Goal: Check status: Check status

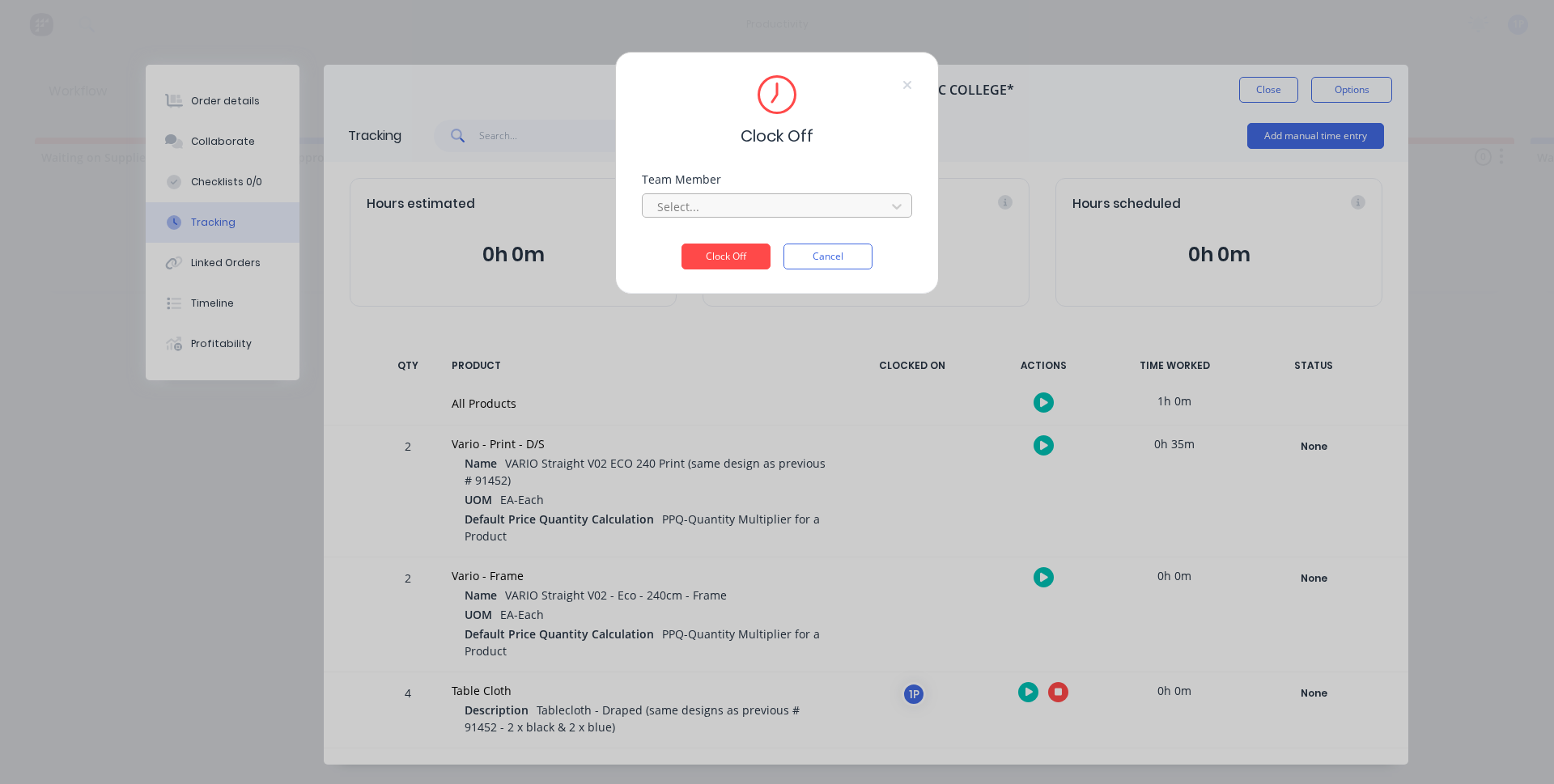
scroll to position [32, 0]
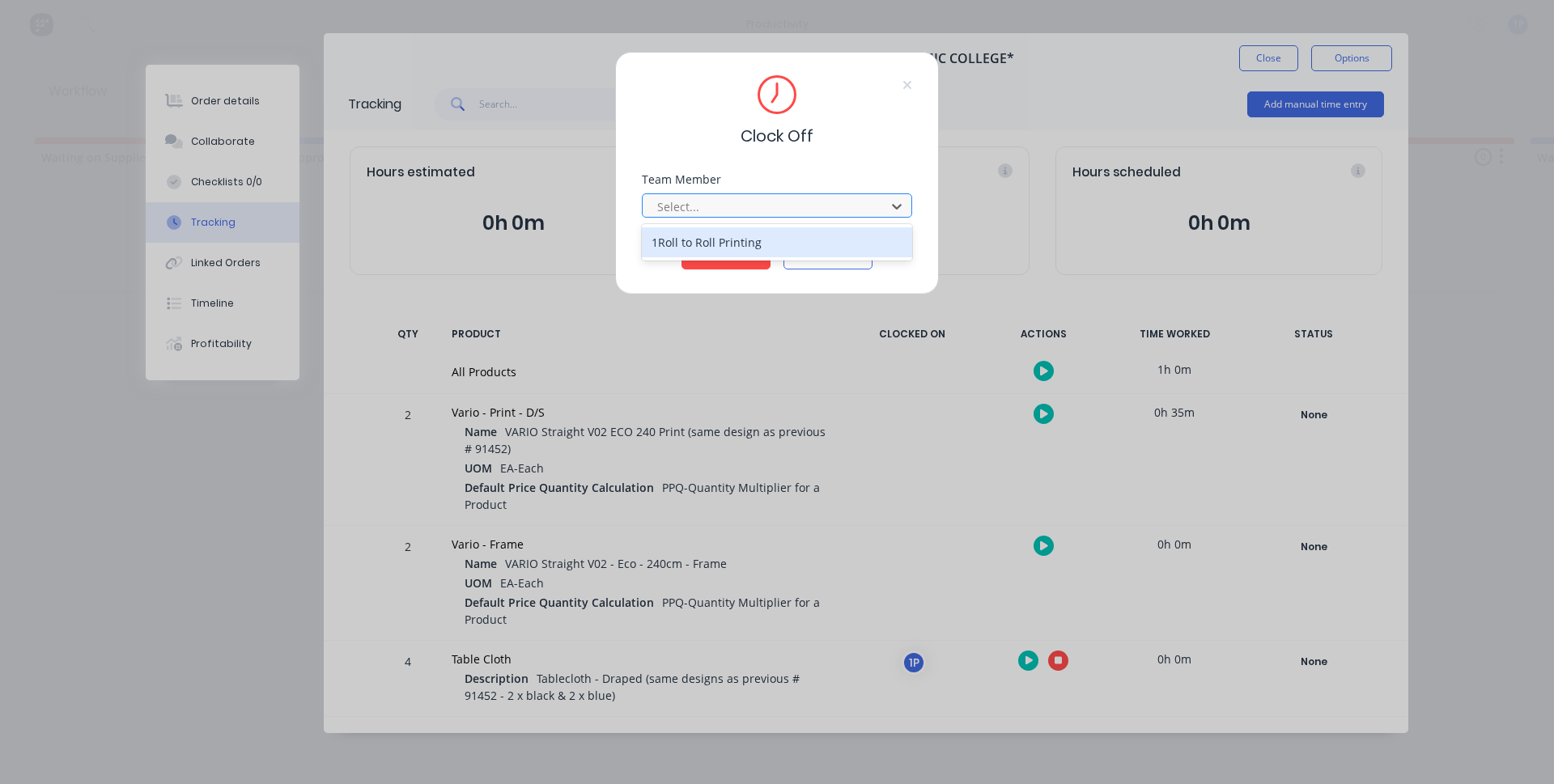
click at [706, 212] on div at bounding box center [767, 206] width 221 height 20
click at [704, 248] on div "1Roll to Roll Printing" at bounding box center [777, 242] width 270 height 30
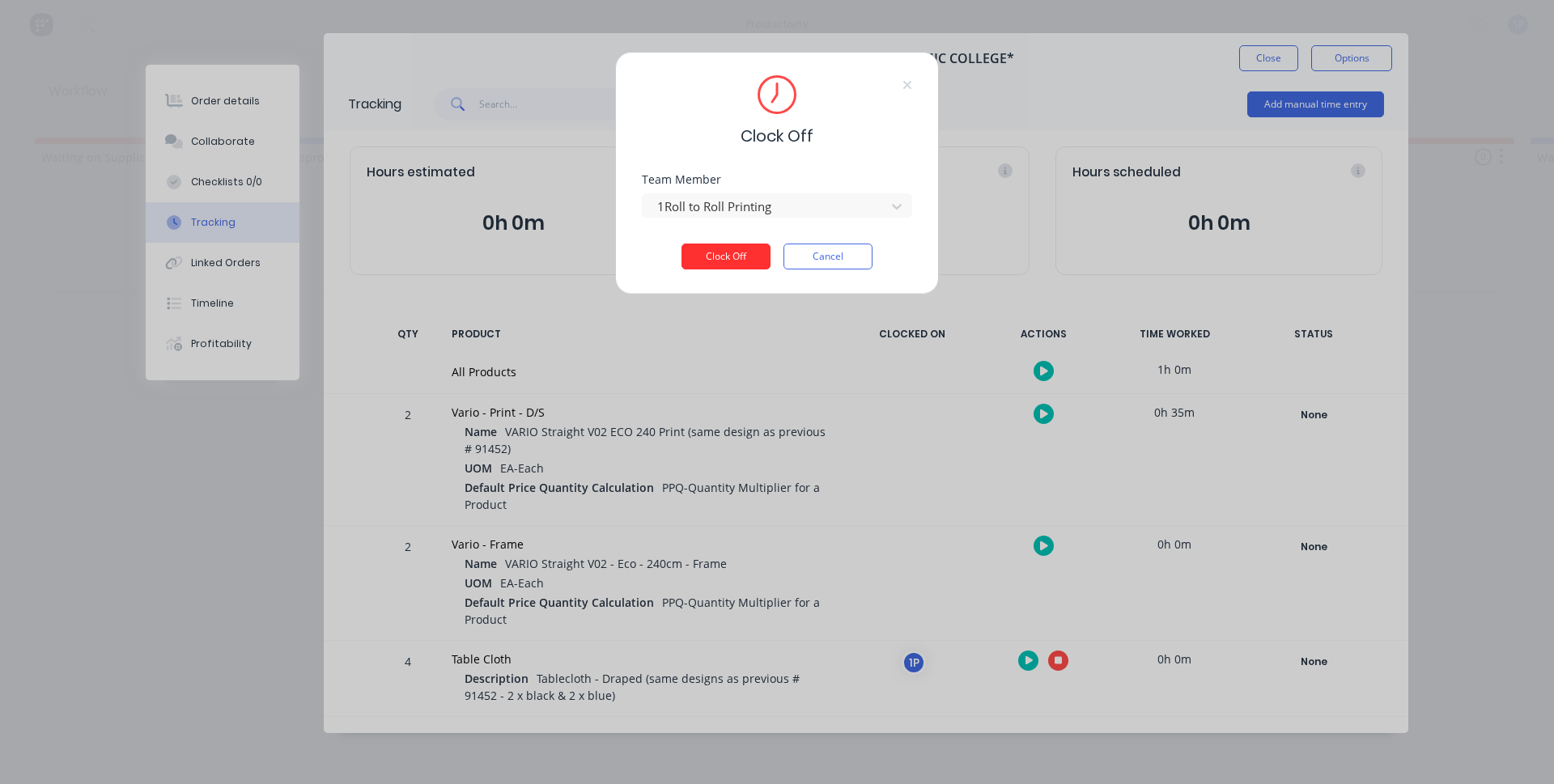
click at [726, 258] on button "Clock Off" at bounding box center [726, 256] width 89 height 26
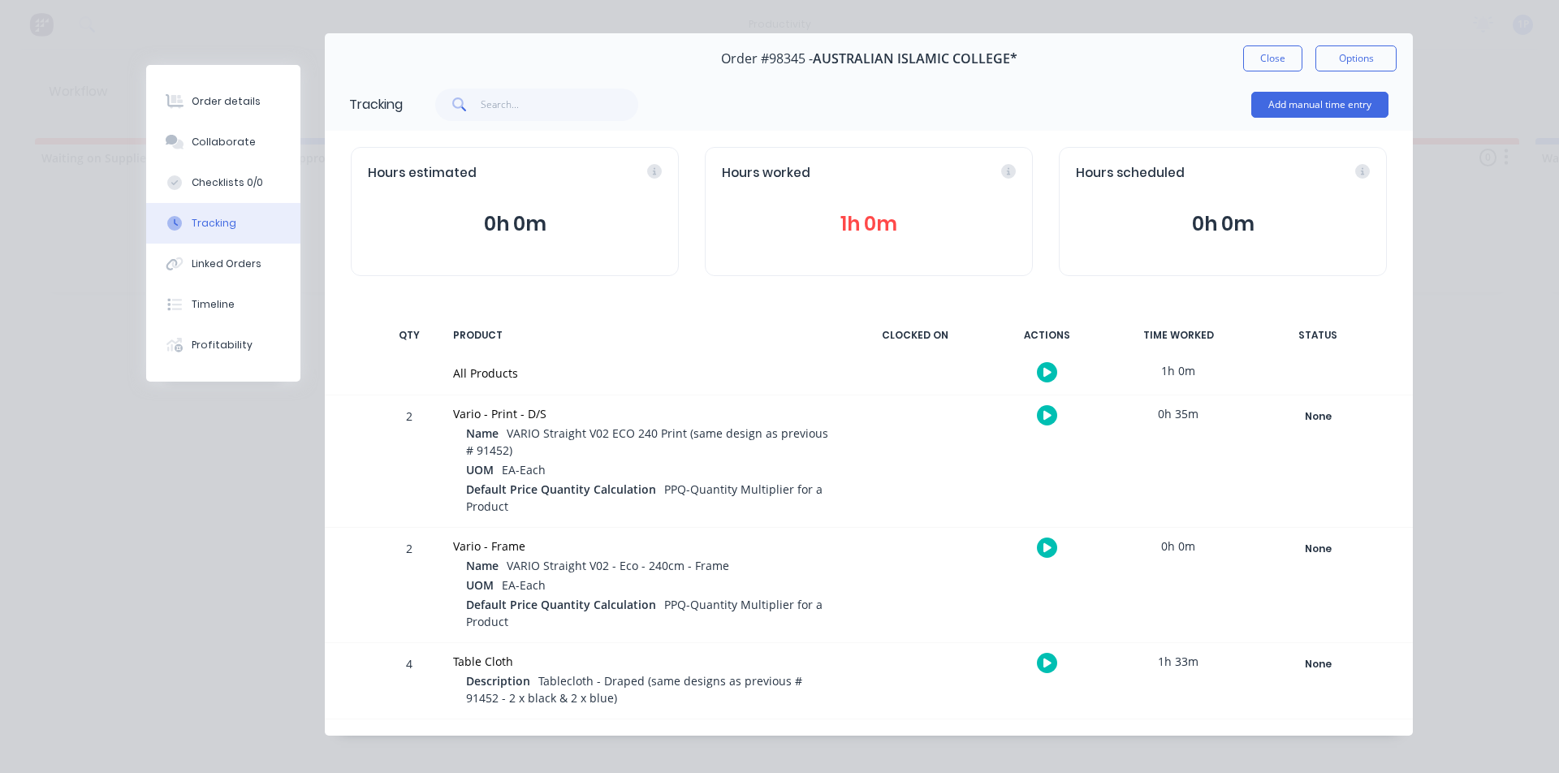
drag, startPoint x: 1256, startPoint y: 59, endPoint x: 1230, endPoint y: 84, distance: 35.6
click at [1256, 59] on button "Close" at bounding box center [1272, 58] width 59 height 26
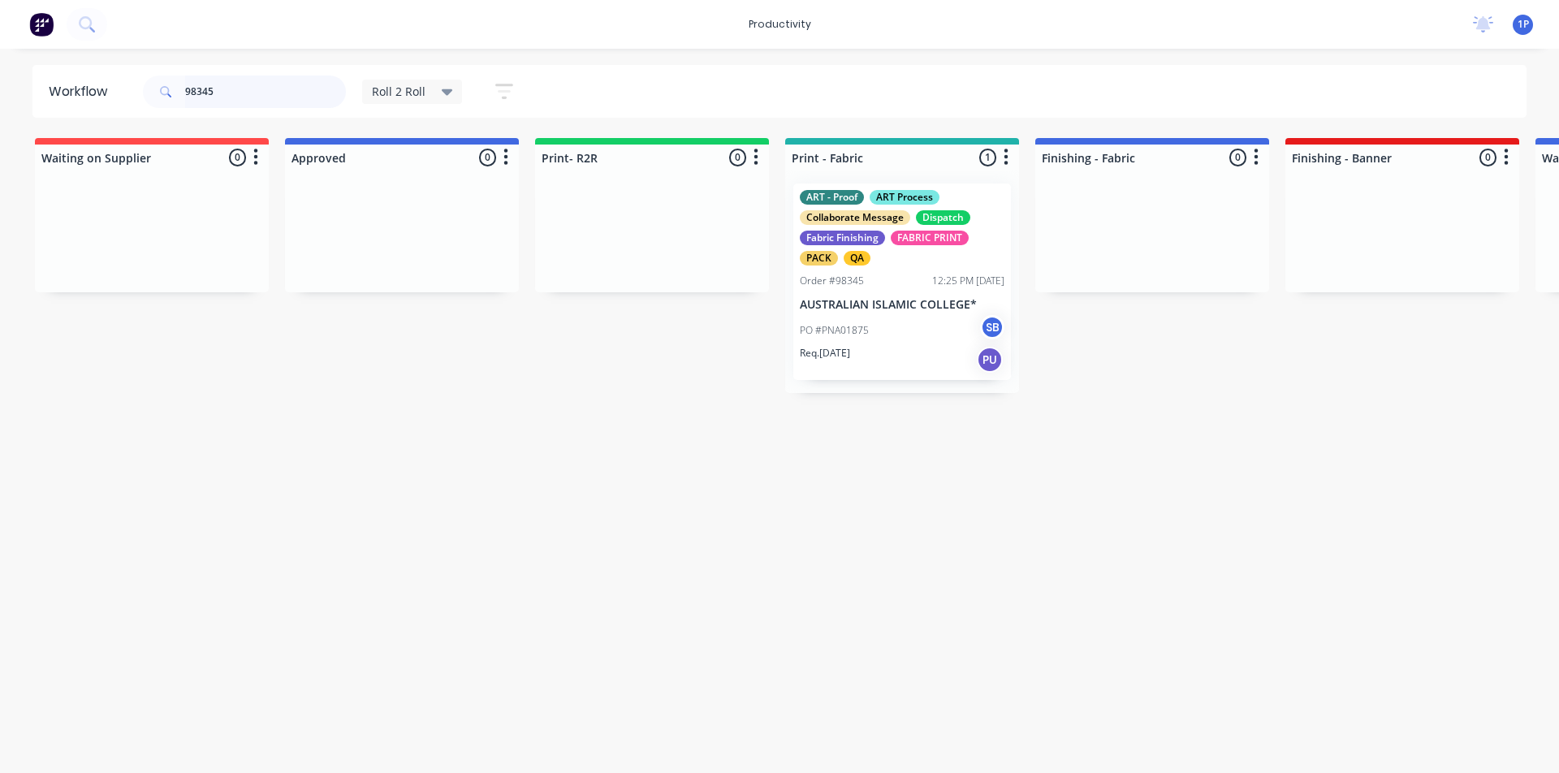
click at [276, 88] on input "98345" at bounding box center [265, 92] width 161 height 32
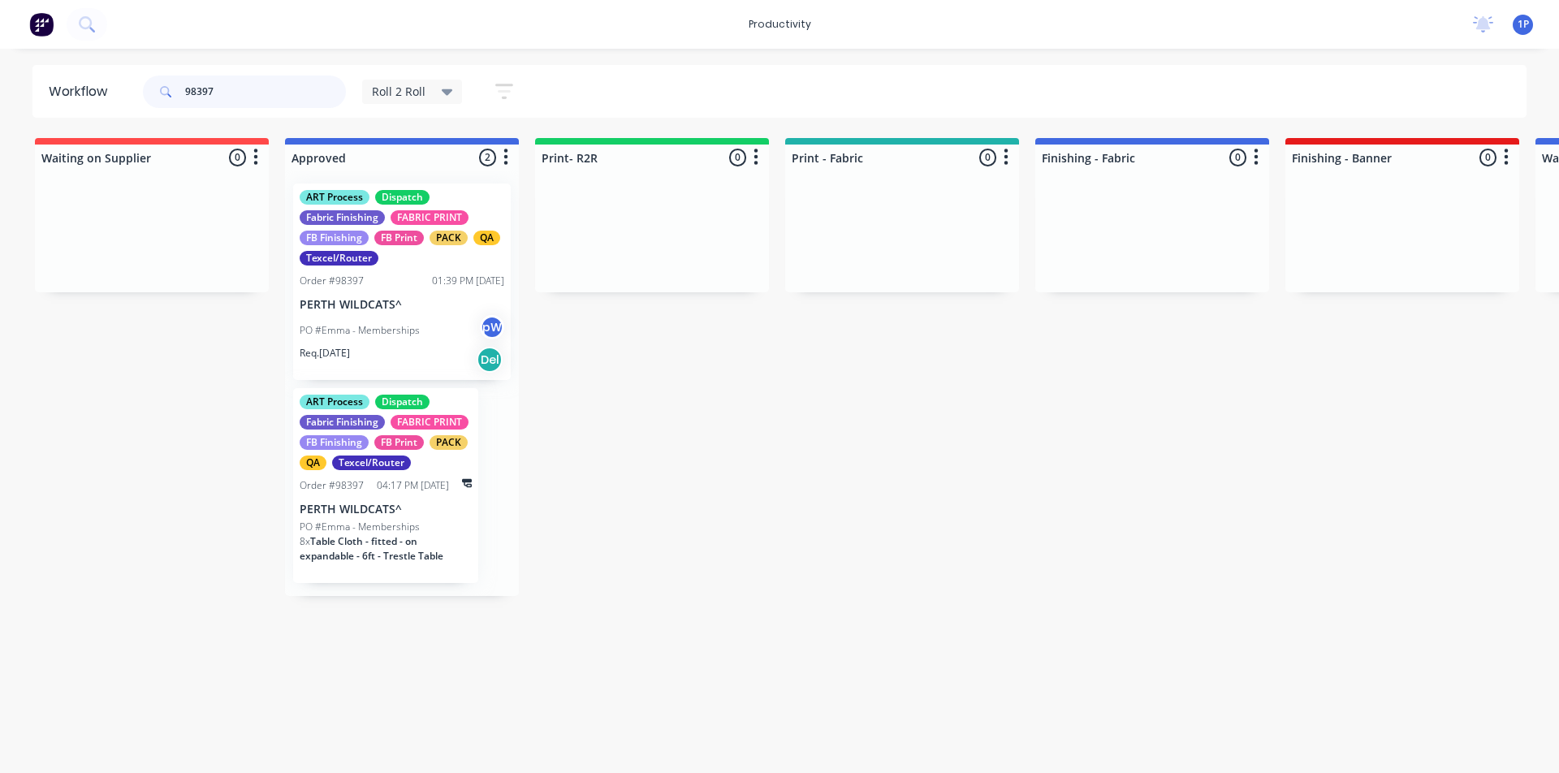
type input "98397"
click at [470, 486] on icon at bounding box center [467, 483] width 10 height 9
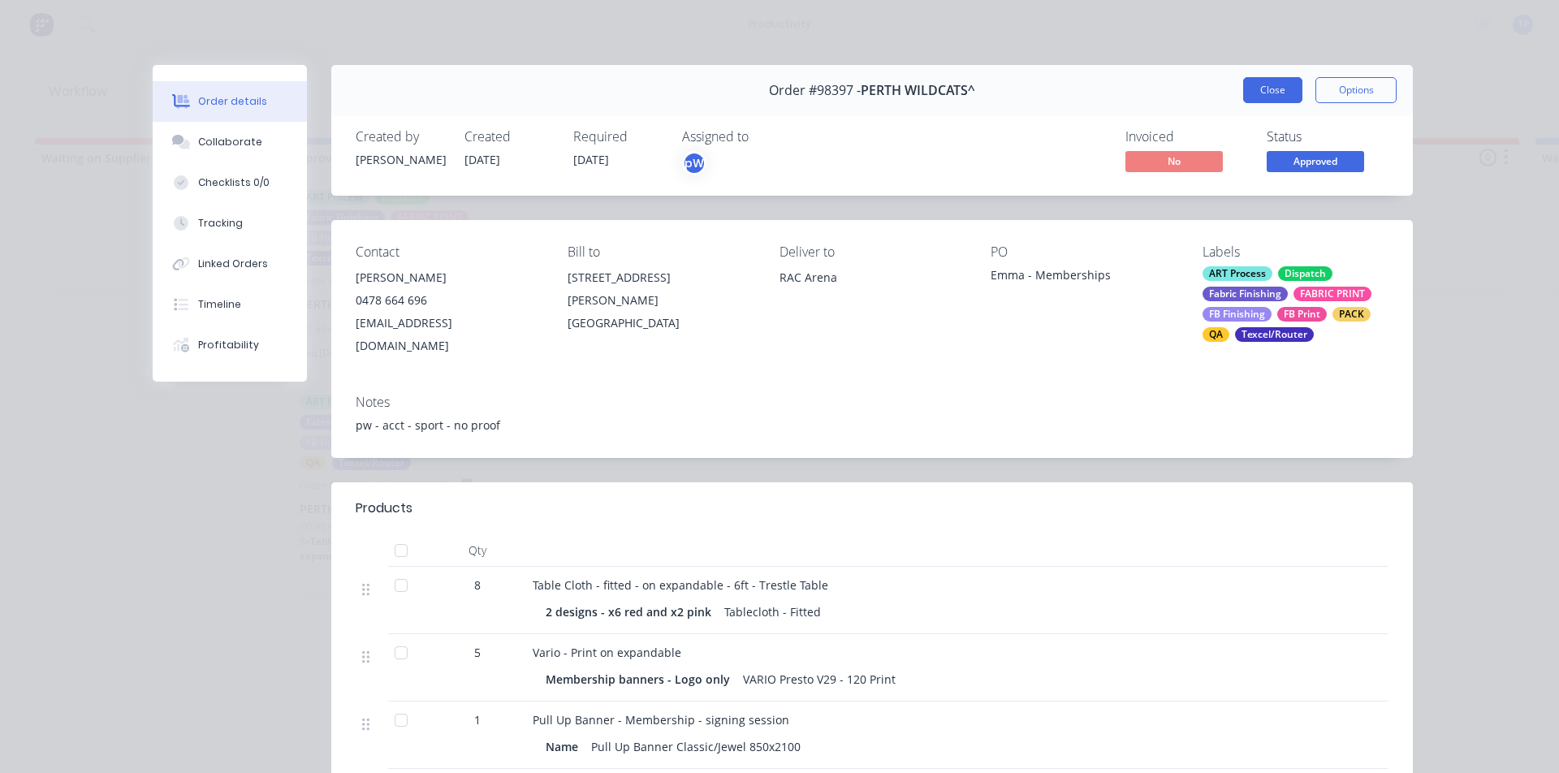
click at [1267, 83] on button "Close" at bounding box center [1272, 90] width 59 height 26
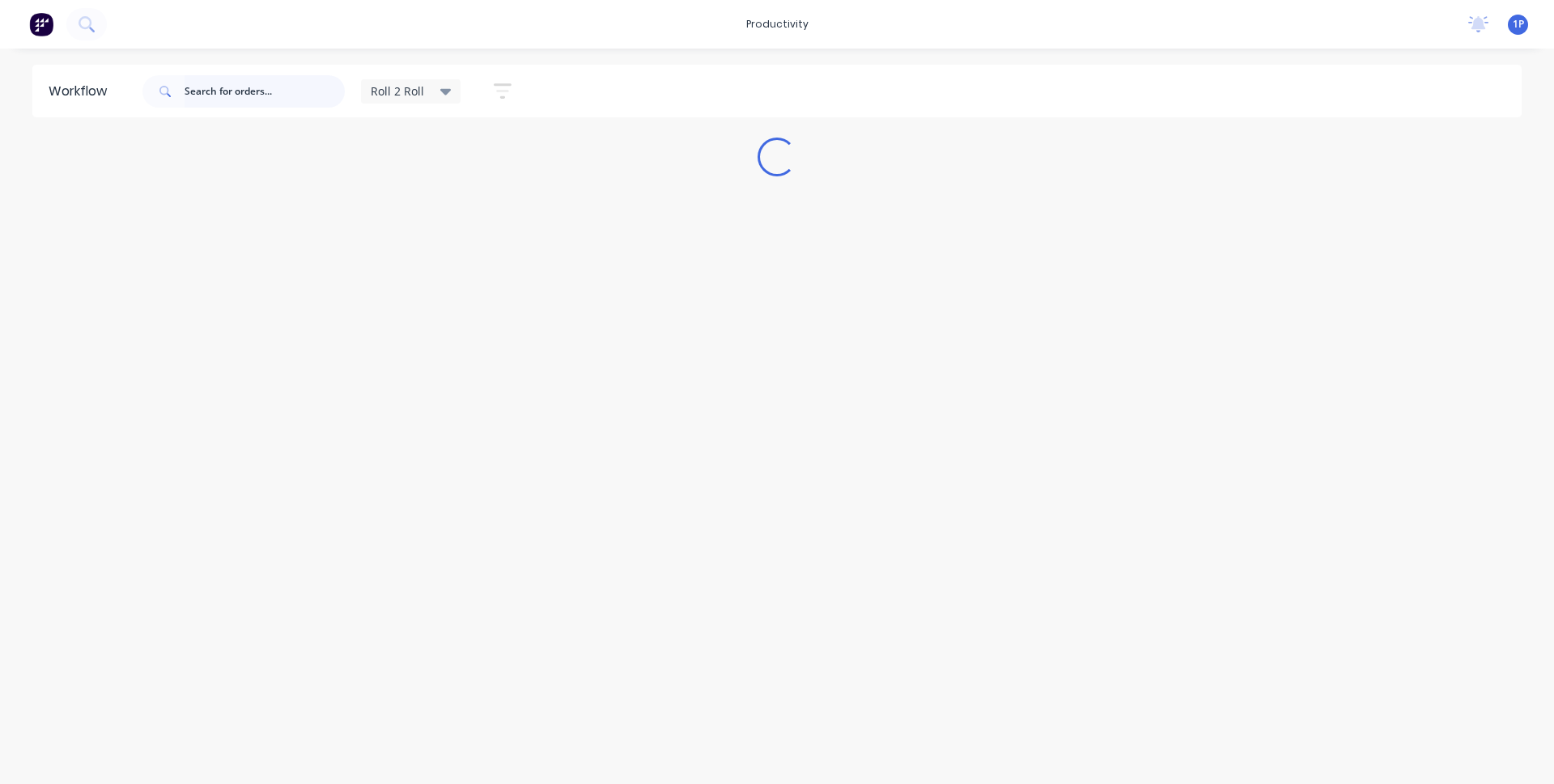
click at [242, 101] on input "text" at bounding box center [264, 92] width 160 height 32
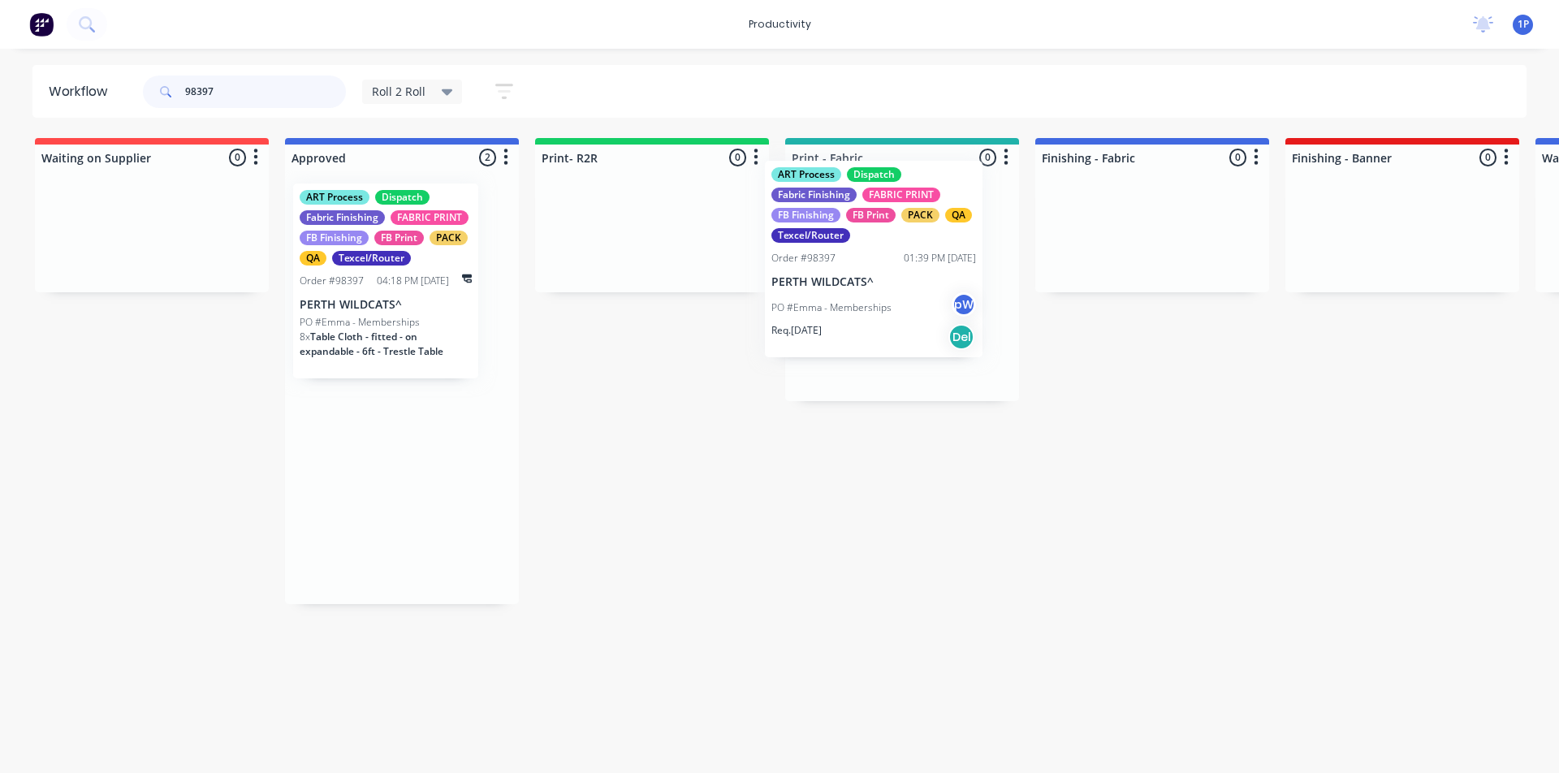
drag, startPoint x: 378, startPoint y: 278, endPoint x: 868, endPoint y: 254, distance: 490.1
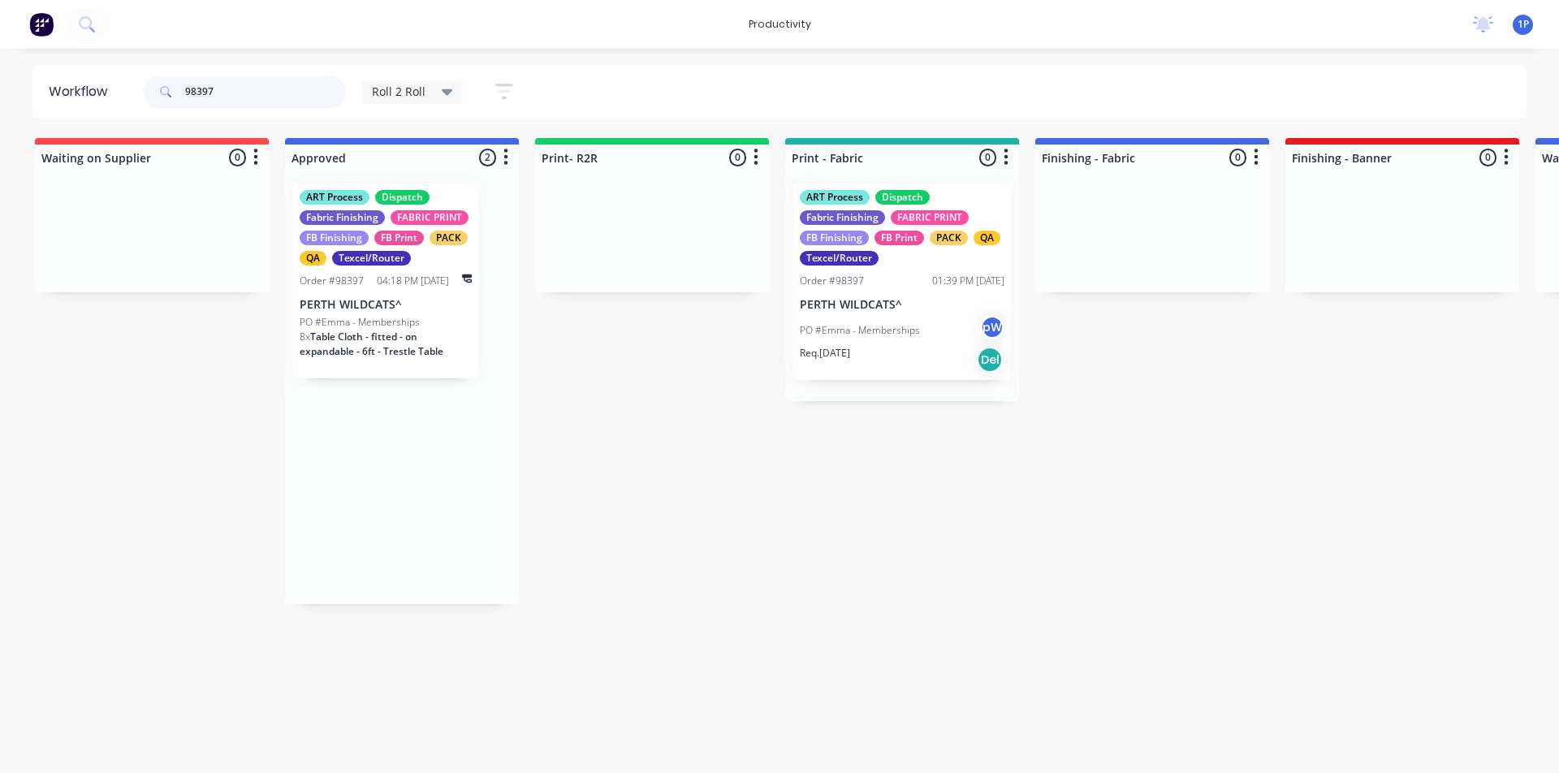
type input "98397"
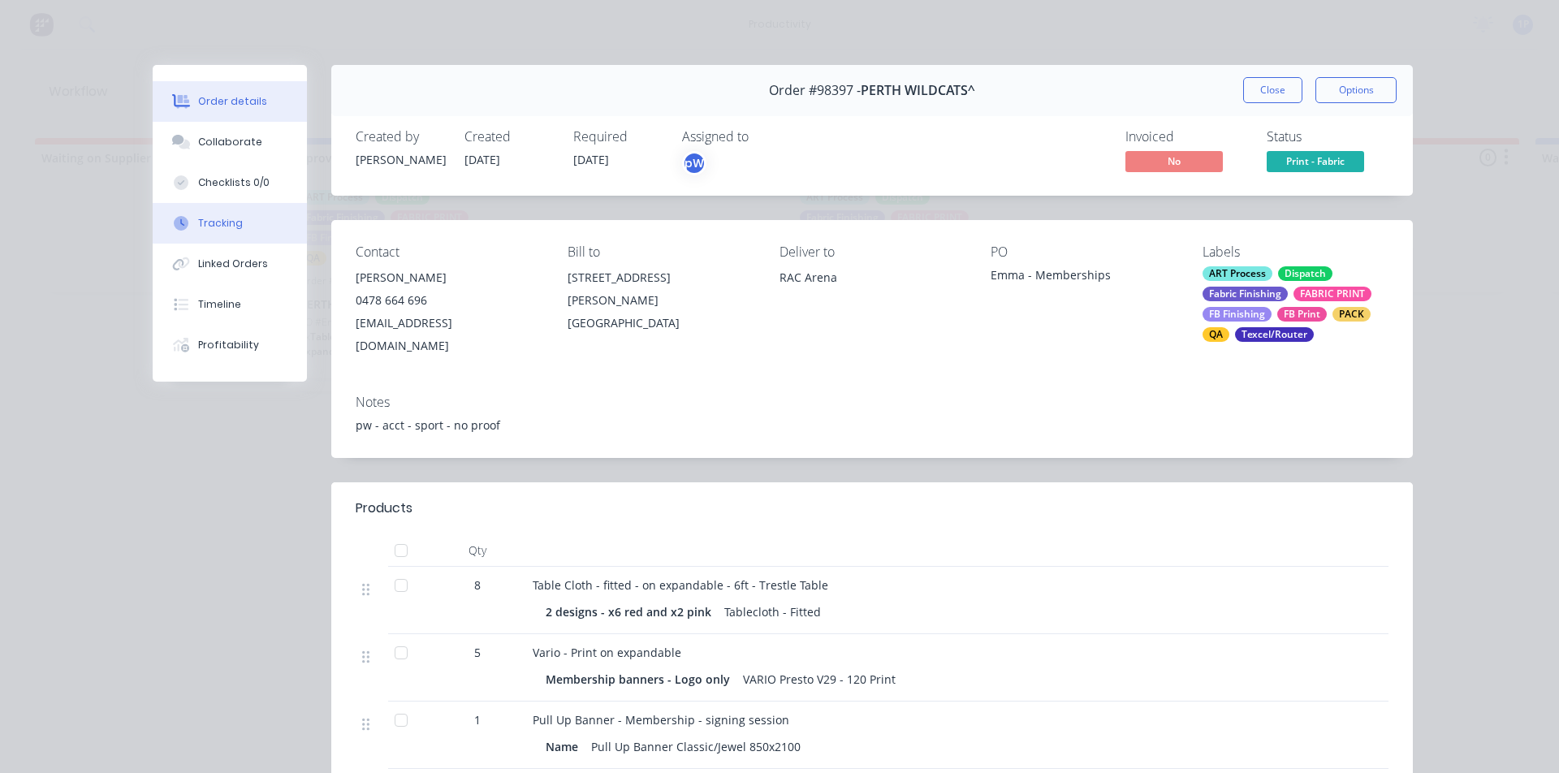
click at [232, 204] on button "Tracking" at bounding box center [230, 223] width 154 height 41
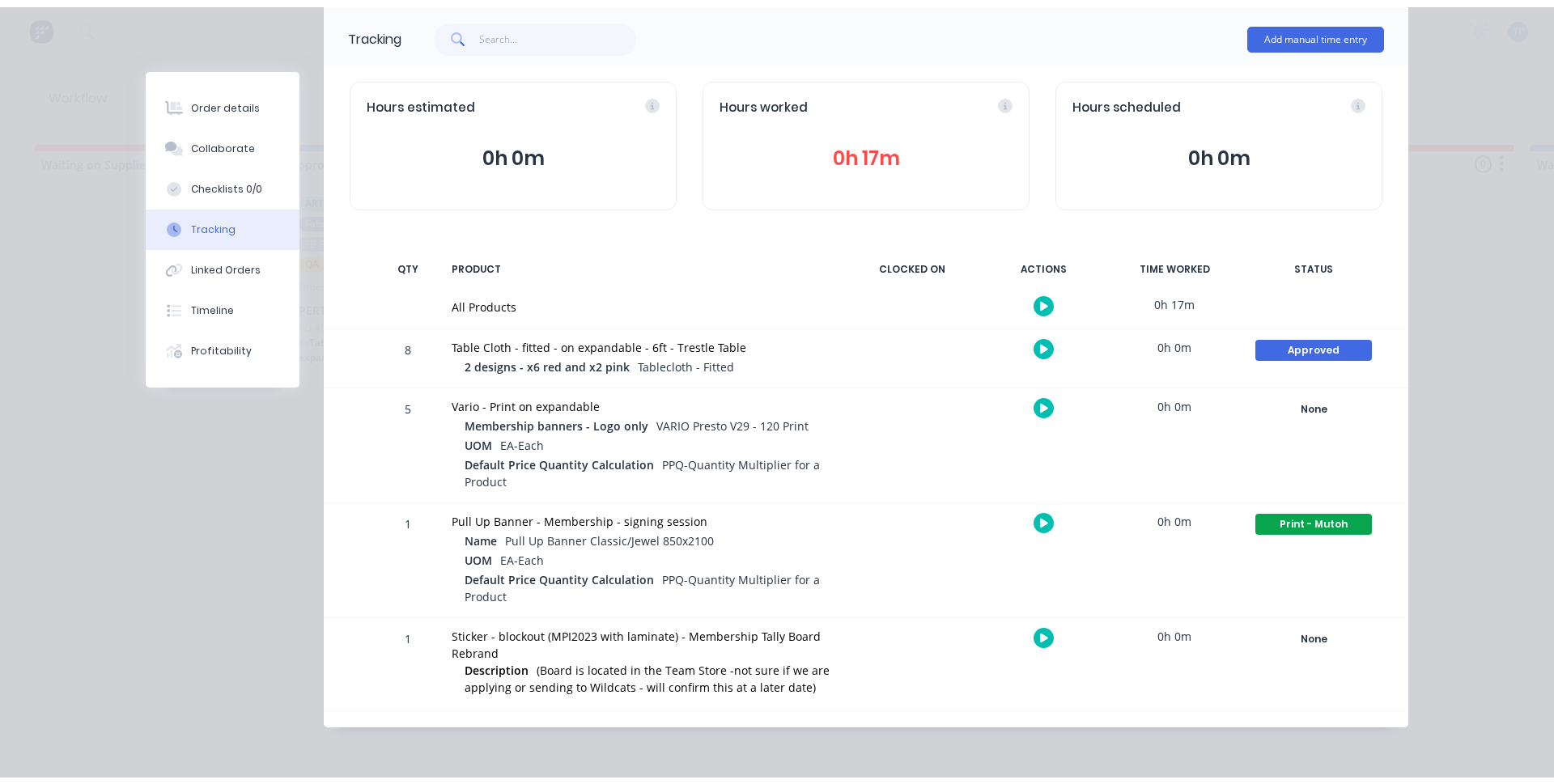
scroll to position [105, 0]
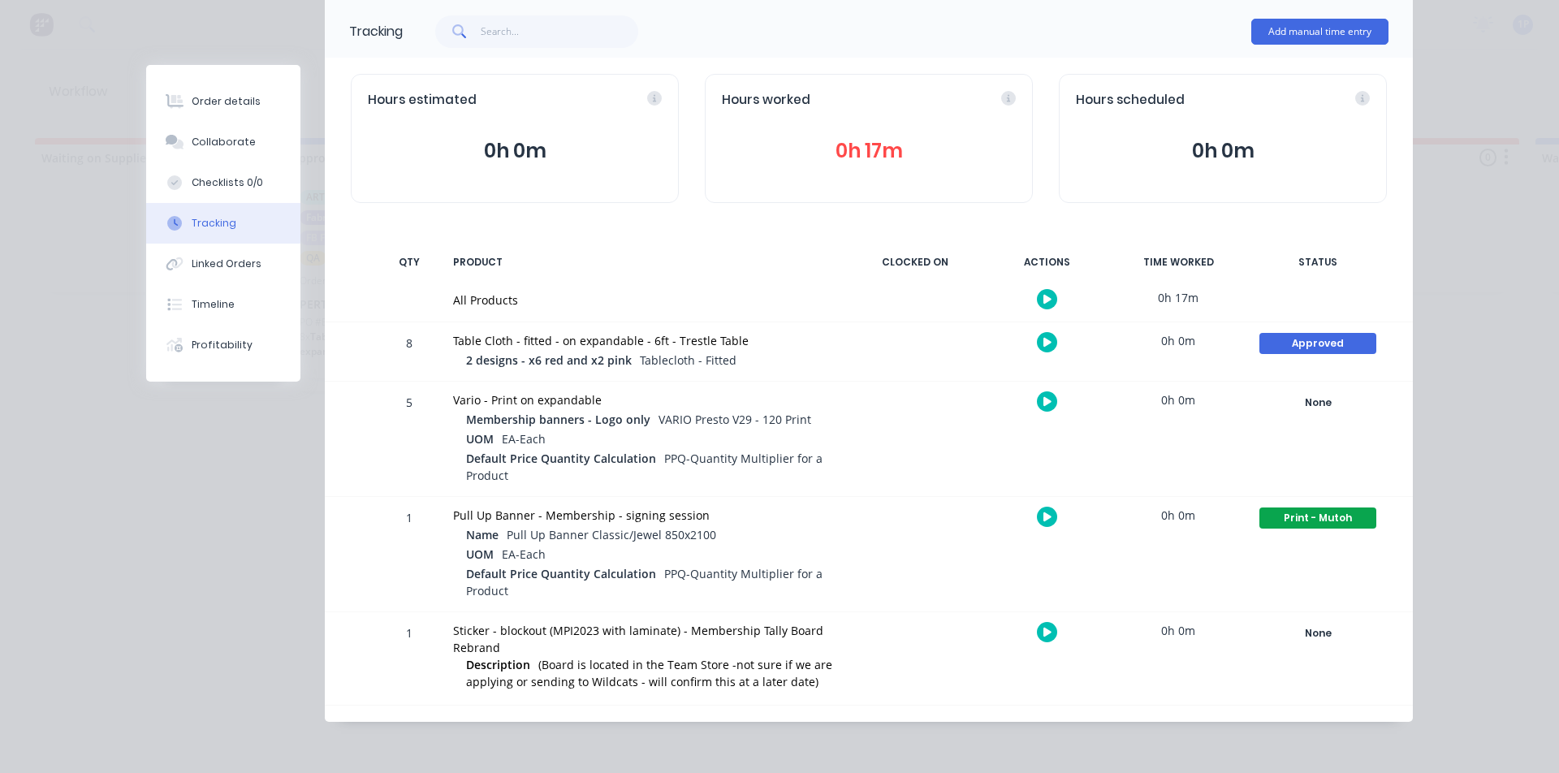
click at [1043, 401] on icon "button" at bounding box center [1047, 401] width 8 height 9
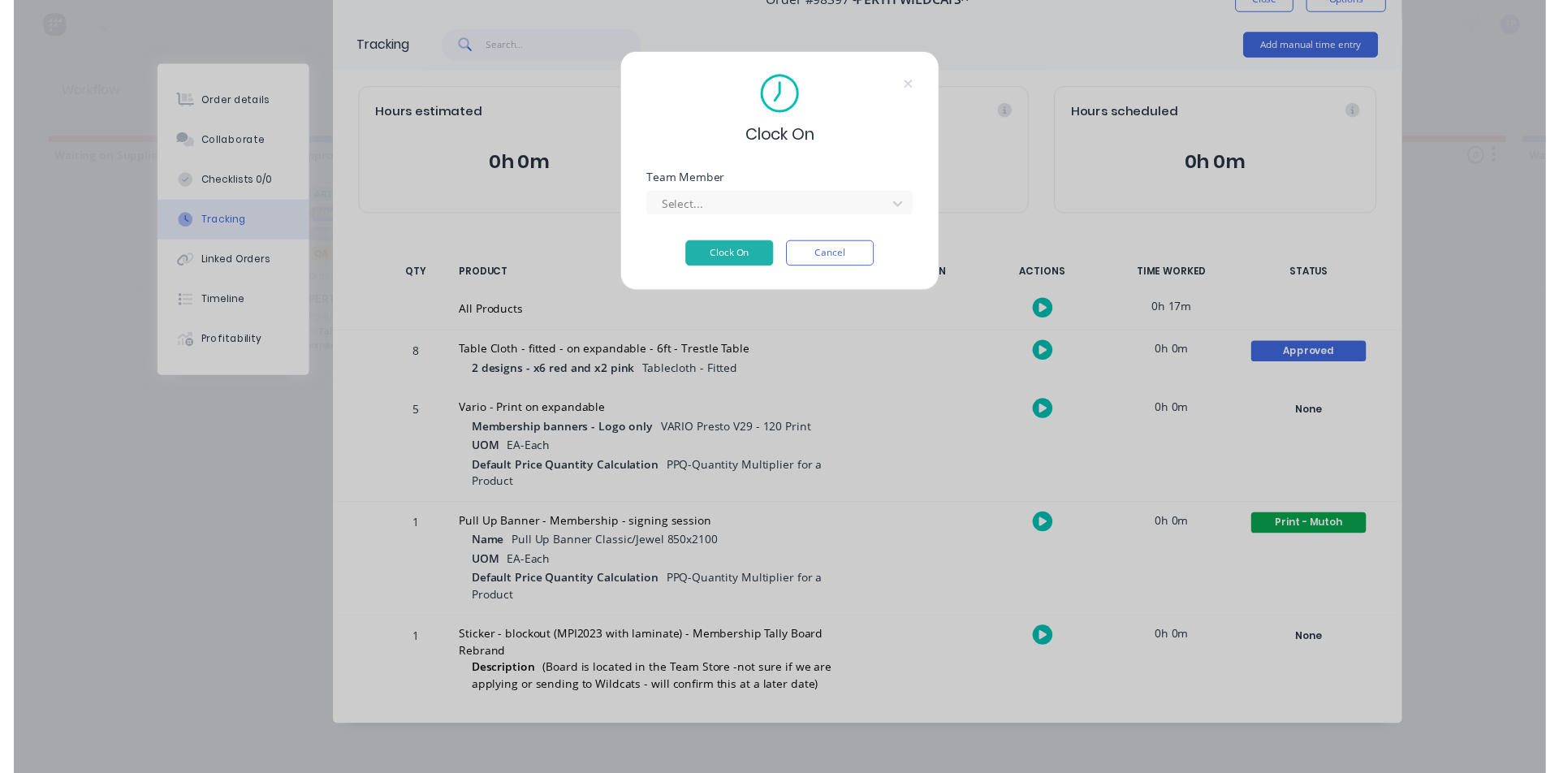
scroll to position [91, 0]
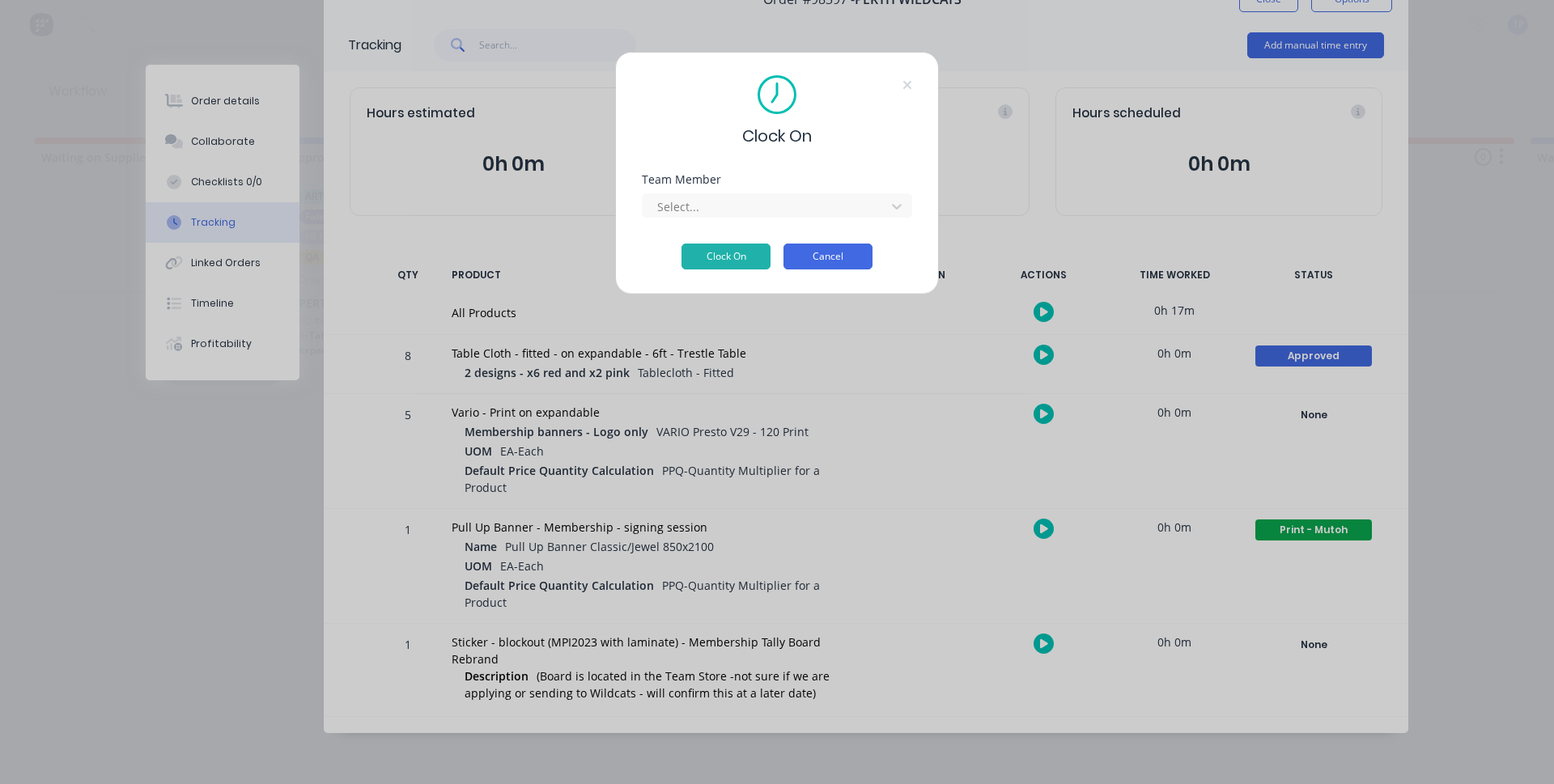
click at [842, 258] on button "Cancel" at bounding box center [827, 256] width 89 height 26
